Goal: Task Accomplishment & Management: Use online tool/utility

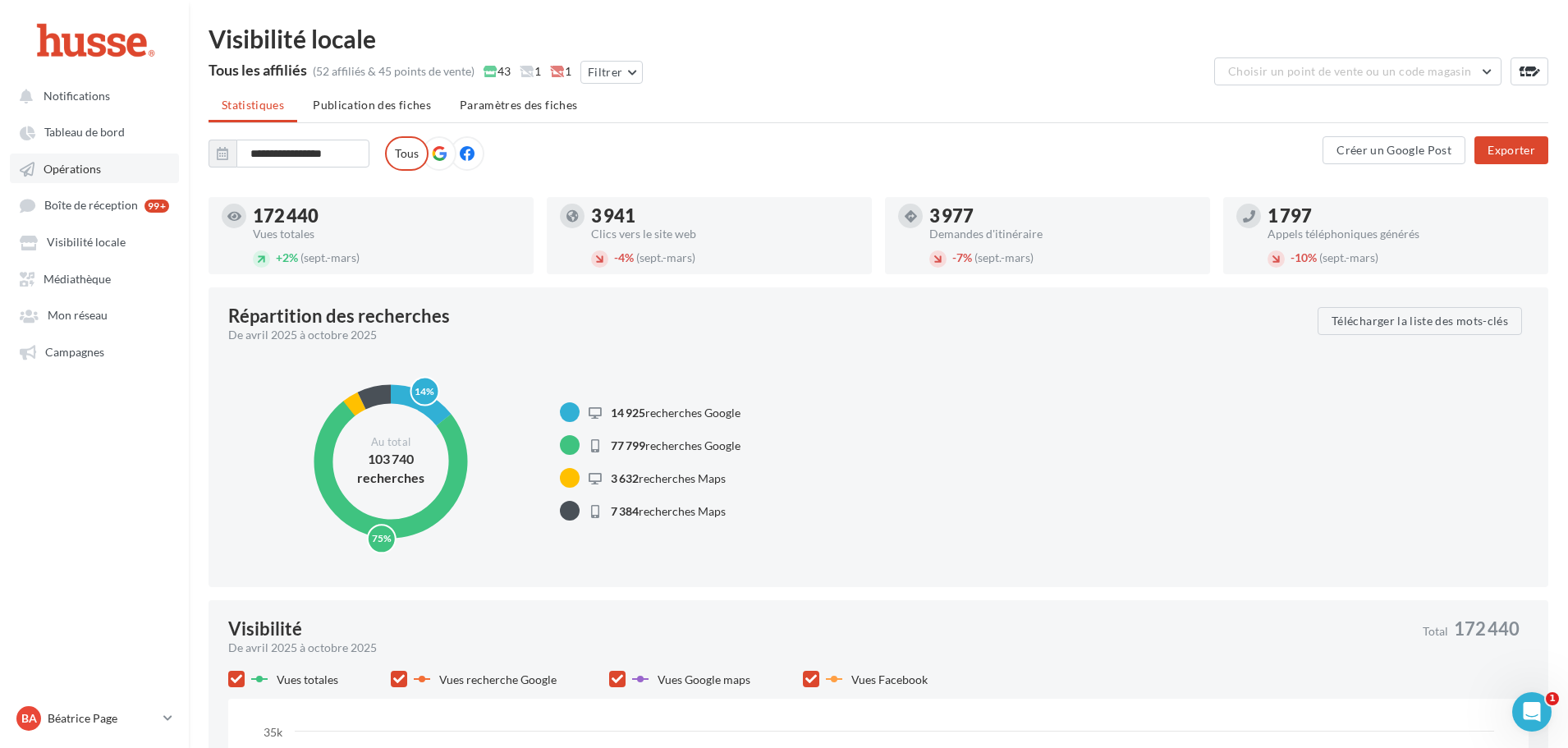
click at [78, 172] on span "Opérations" at bounding box center [72, 169] width 57 height 14
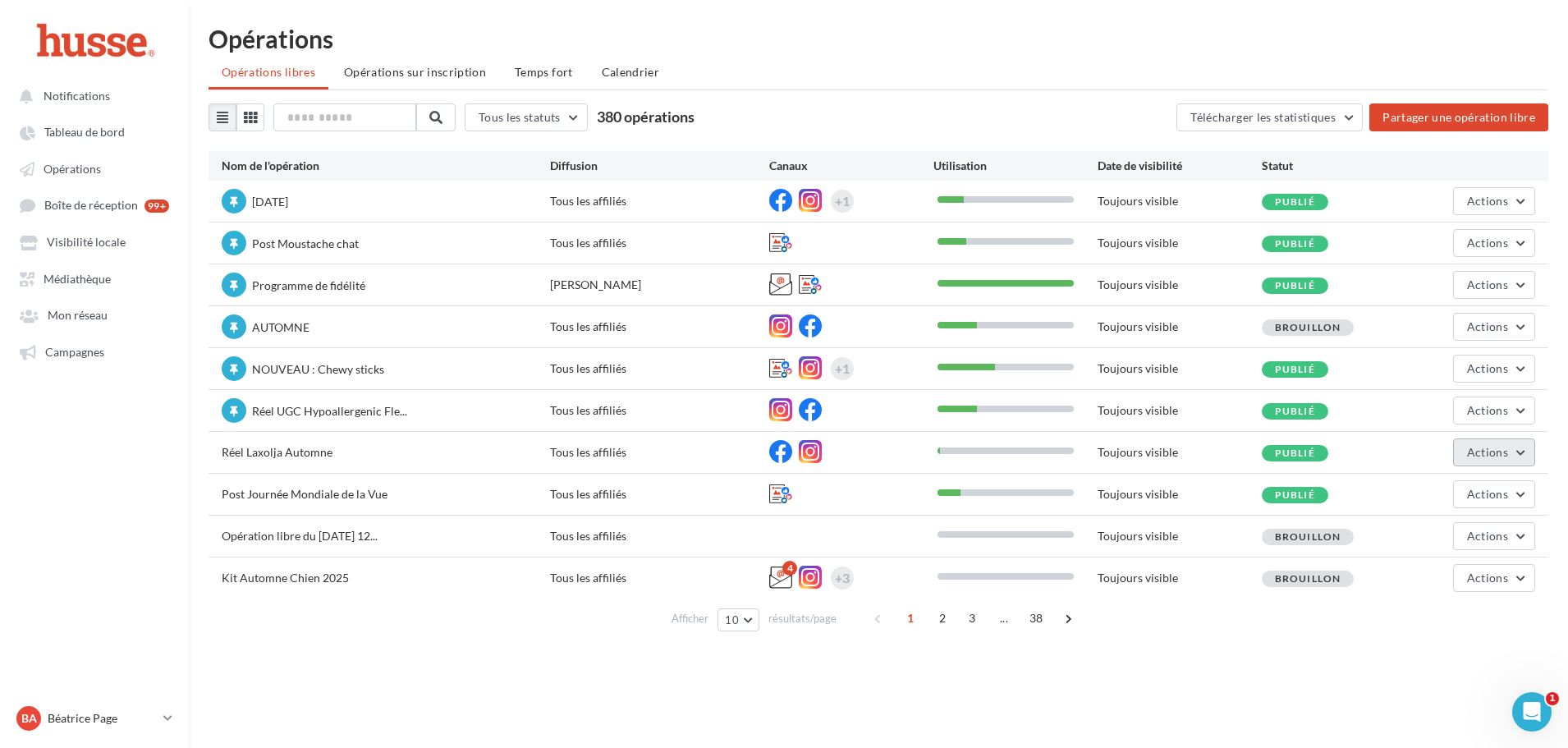
click at [1515, 458] on button "Actions" at bounding box center [1495, 452] width 82 height 28
click at [1446, 489] on button "Editer" at bounding box center [1454, 491] width 165 height 43
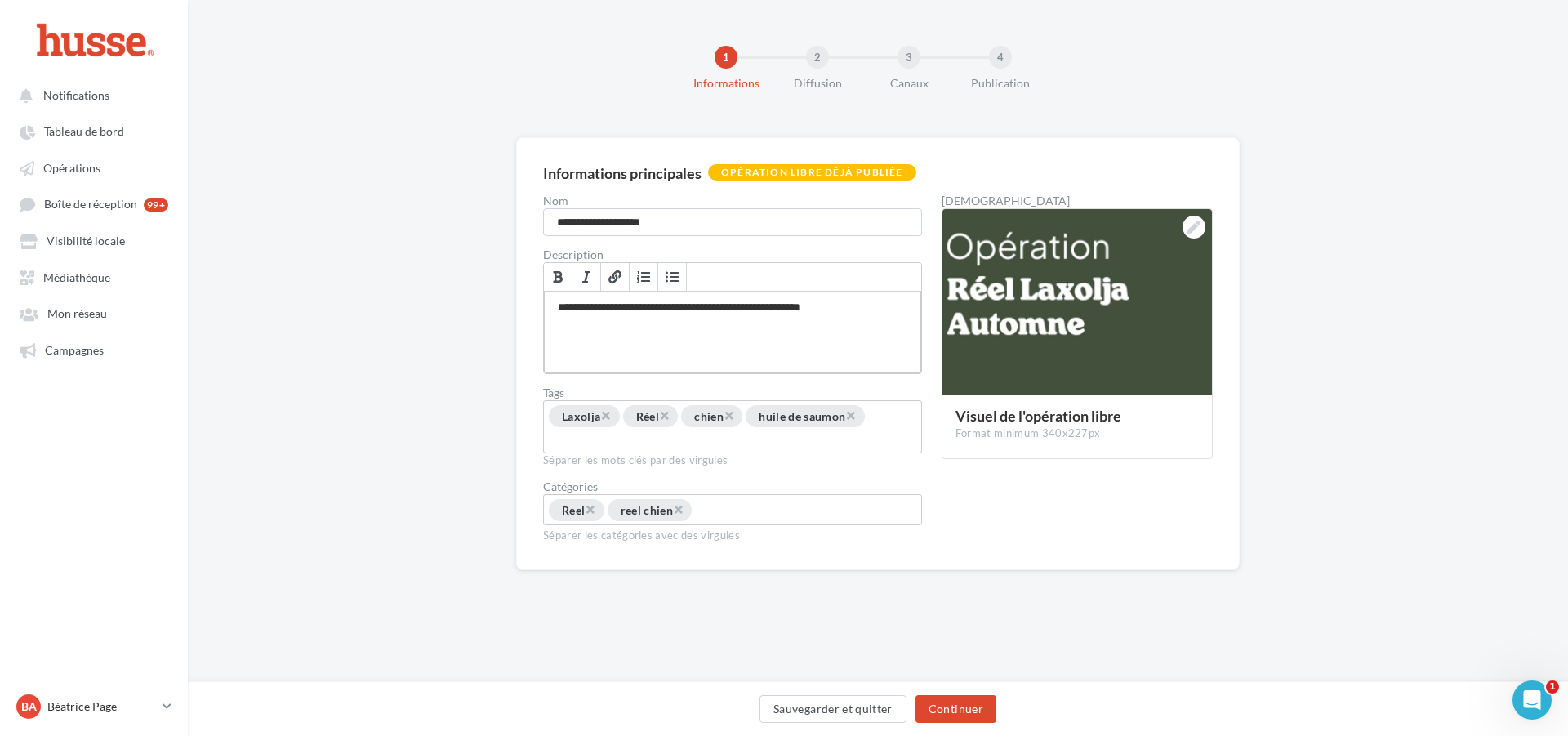
click at [695, 324] on div "**********" at bounding box center [732, 333] width 377 height 82
click at [972, 710] on button "Continuer" at bounding box center [955, 708] width 81 height 28
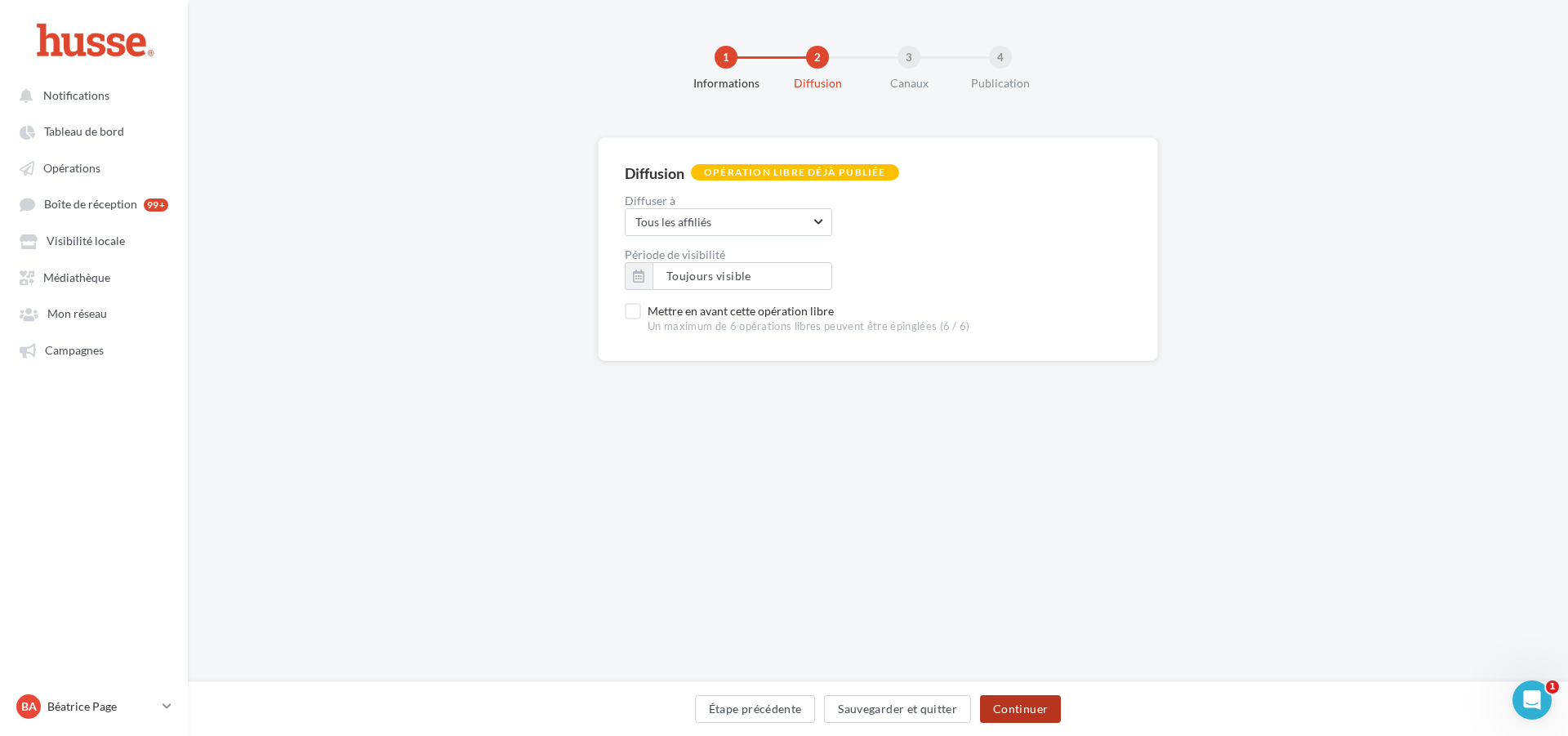
click at [1025, 707] on button "Continuer" at bounding box center [1020, 708] width 81 height 28
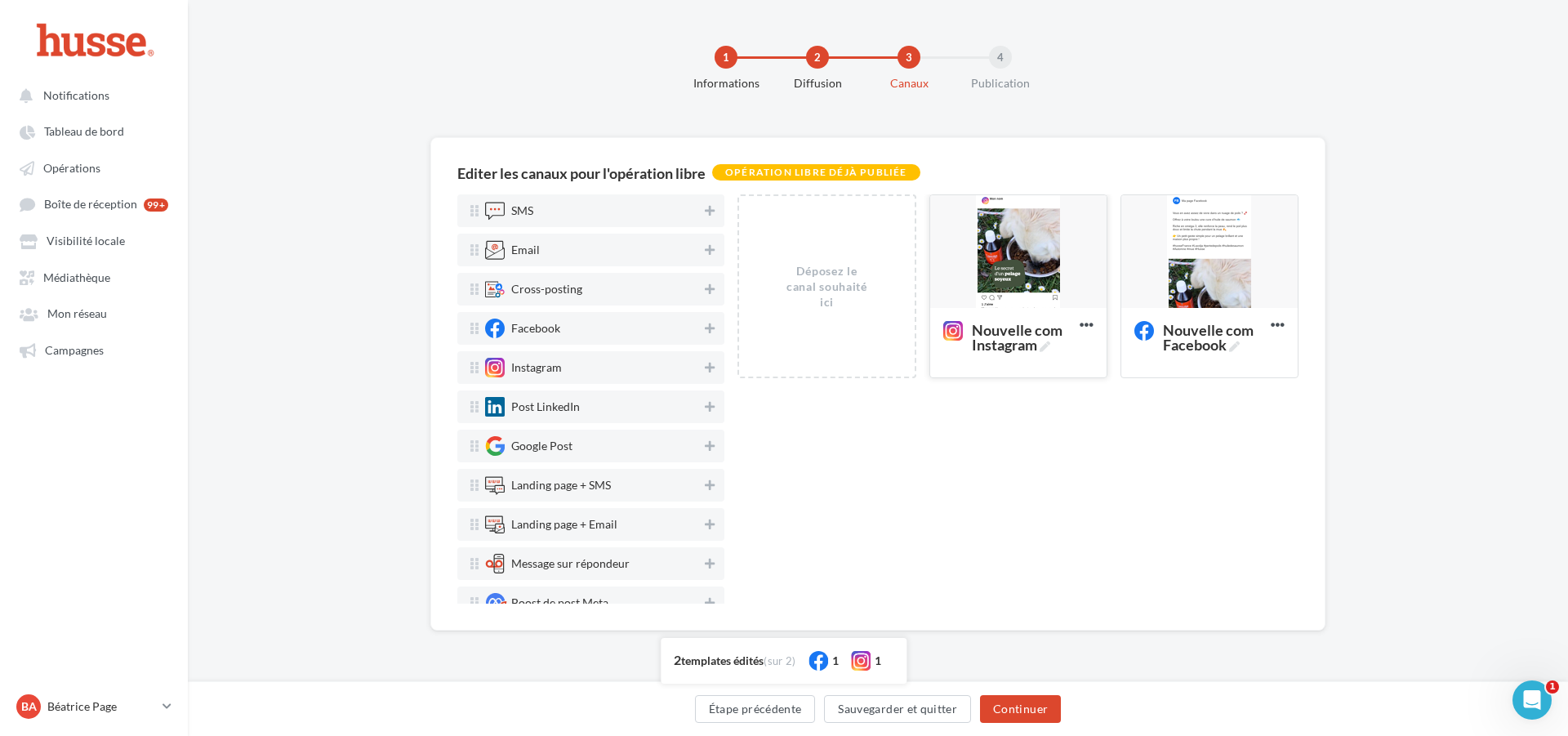
click at [1032, 233] on div at bounding box center [1018, 252] width 176 height 115
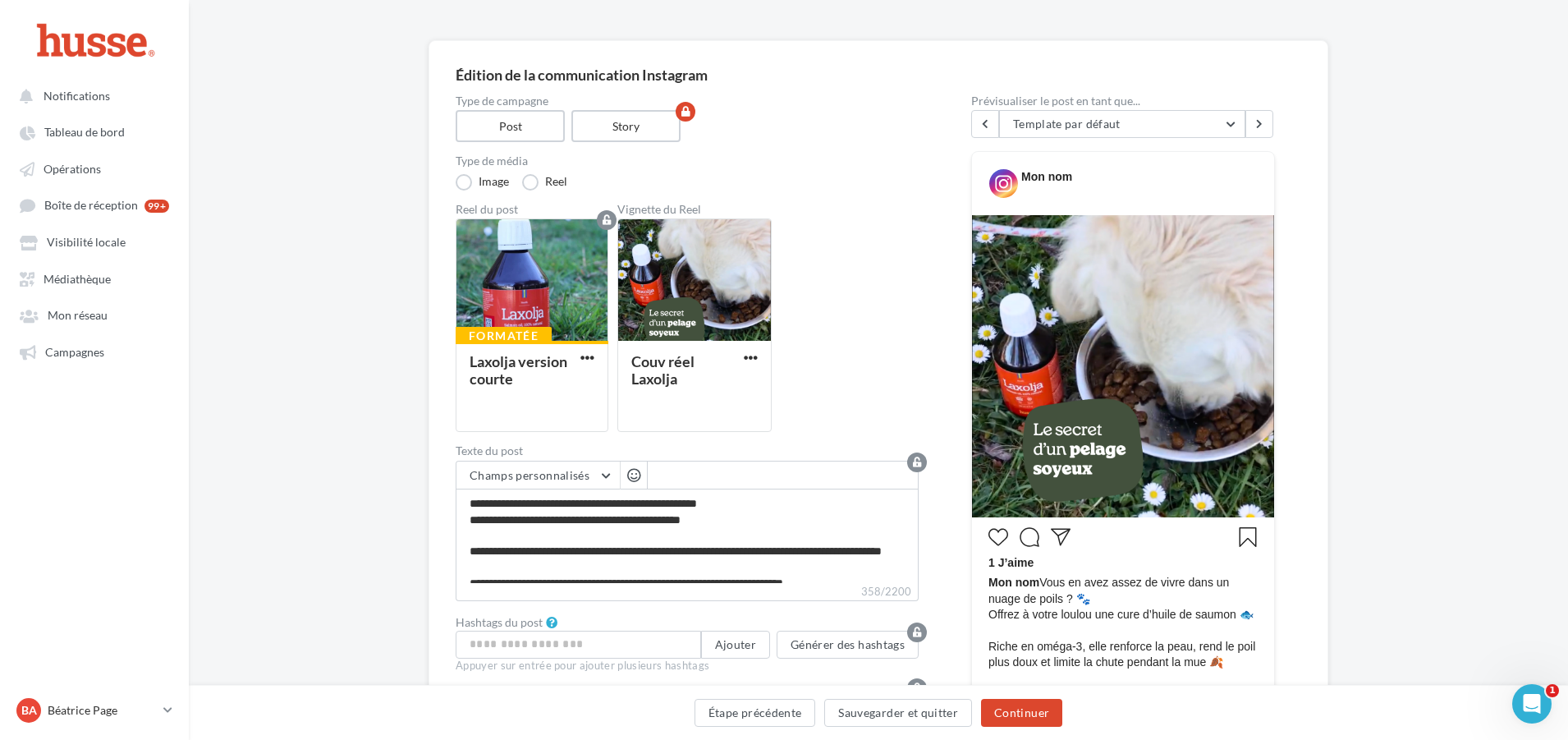
scroll to position [246, 0]
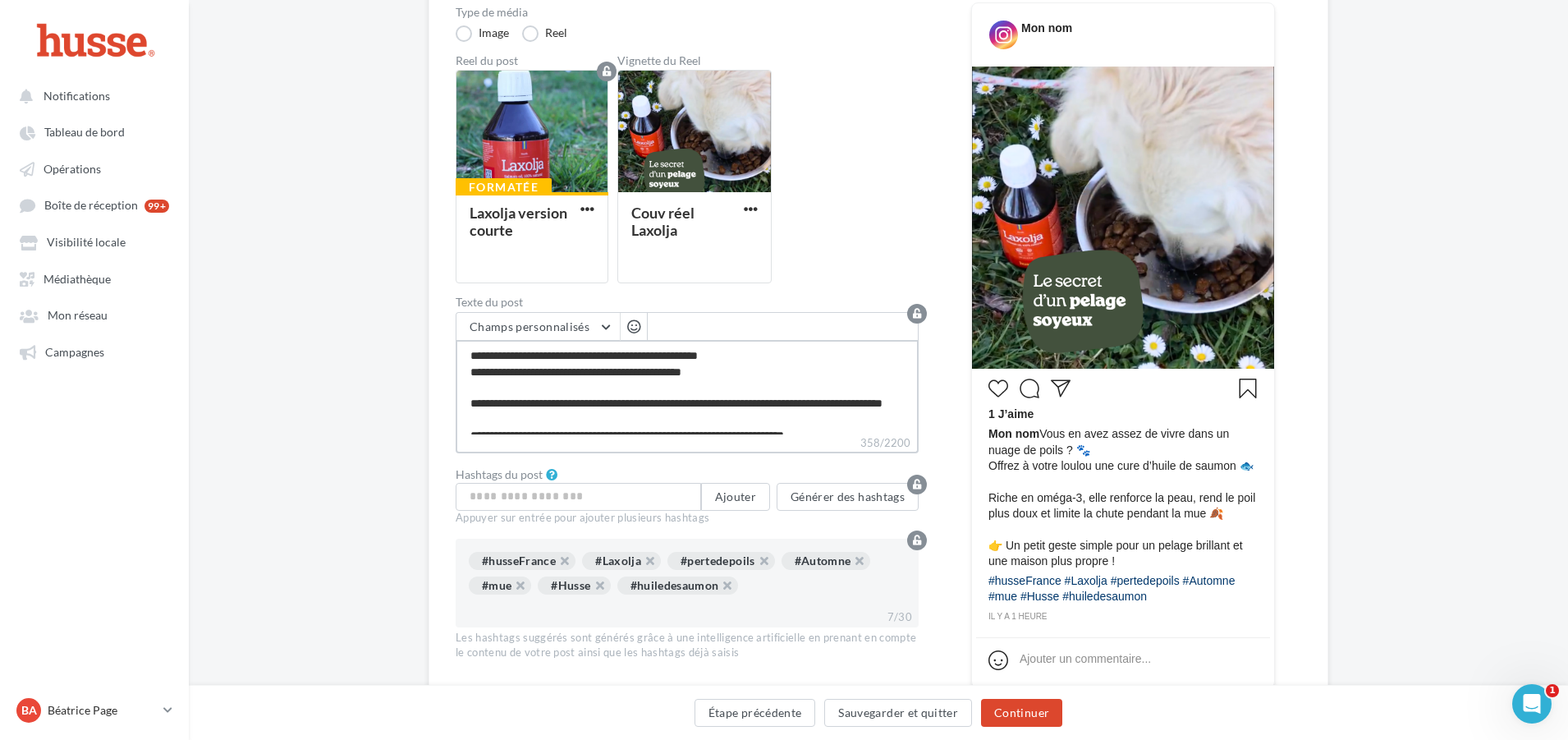
click at [656, 396] on textarea "**********" at bounding box center [688, 387] width 463 height 95
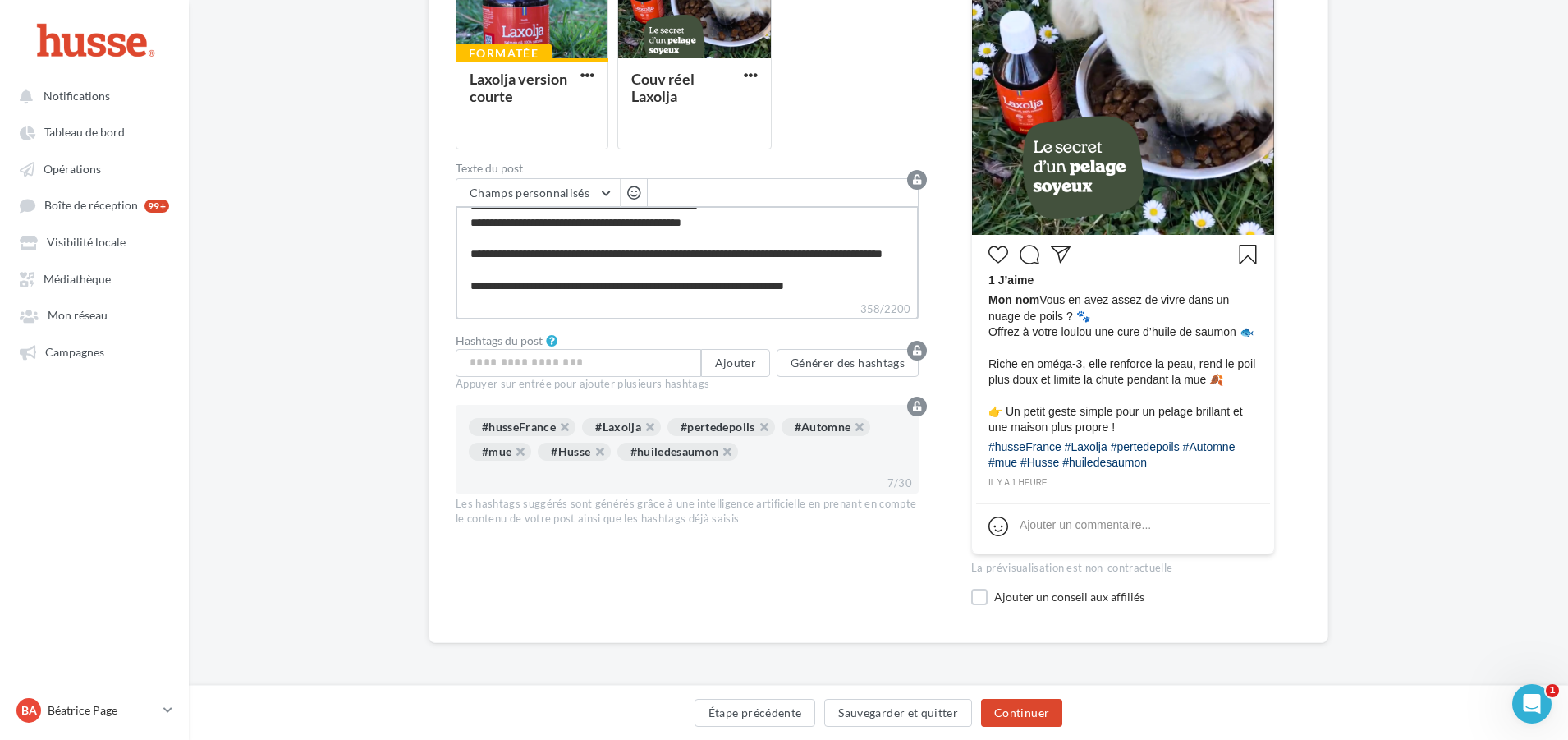
scroll to position [0, 0]
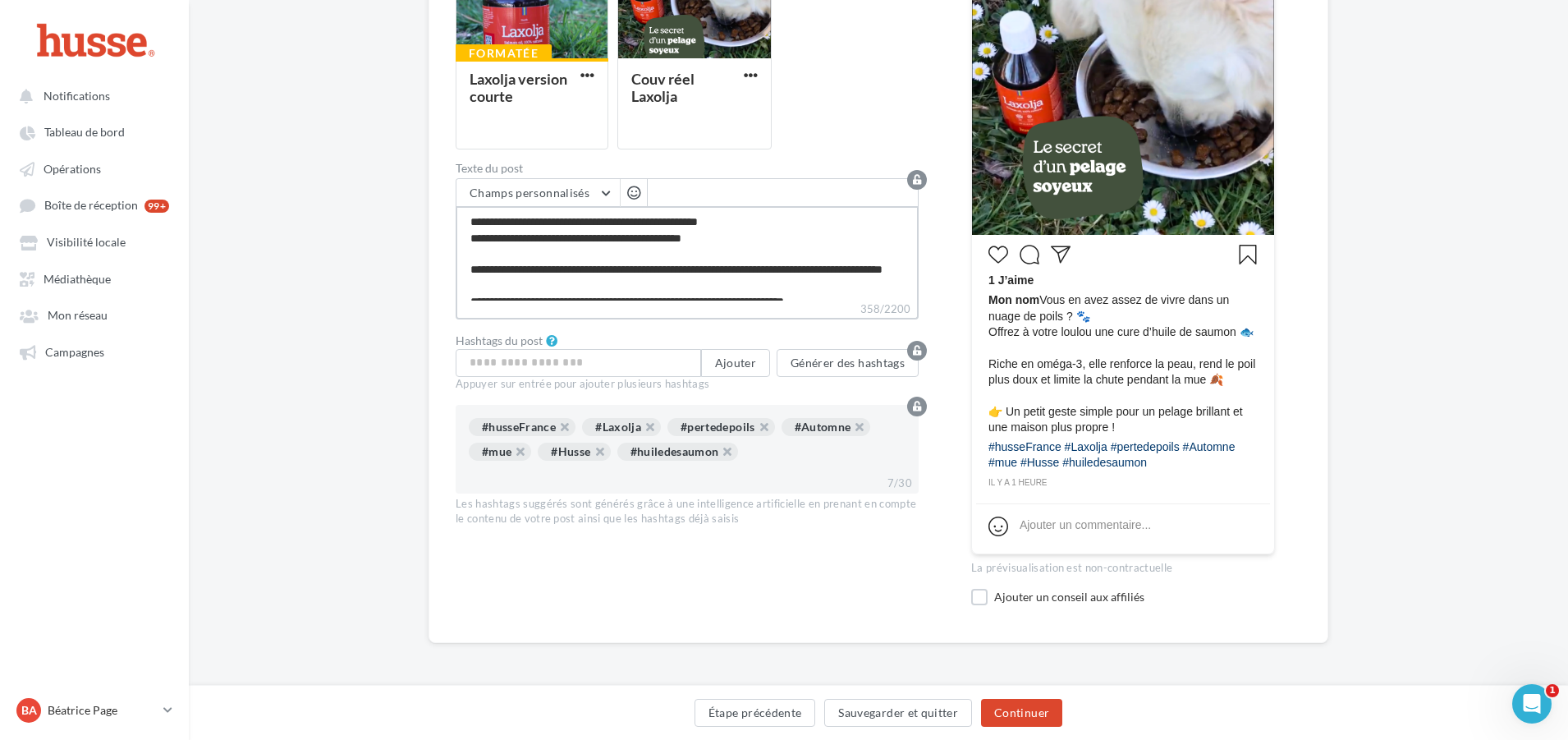
drag, startPoint x: 860, startPoint y: 285, endPoint x: 416, endPoint y: 187, distance: 454.7
click at [416, 187] on div "Édition de la communication Instagram Type de campagne Post Story Type de média…" at bounding box center [878, 226] width 1379 height 938
